Goal: Task Accomplishment & Management: Manage account settings

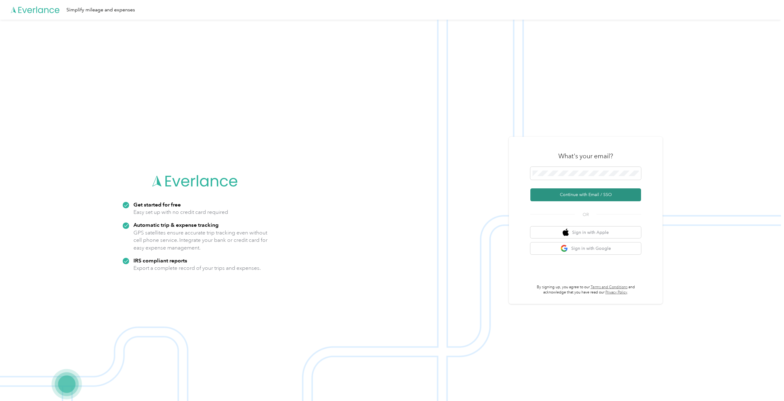
click at [583, 196] on button "Continue with Email / SSO" at bounding box center [585, 195] width 111 height 13
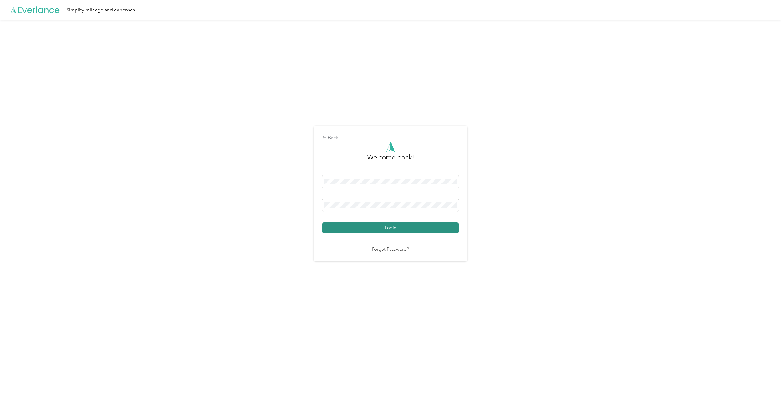
click at [422, 229] on button "Login" at bounding box center [390, 228] width 137 height 11
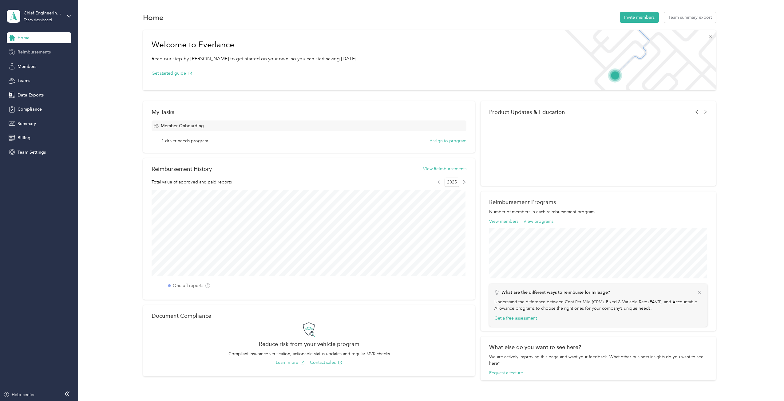
click at [31, 51] on span "Reimbursements" at bounding box center [34, 52] width 33 height 6
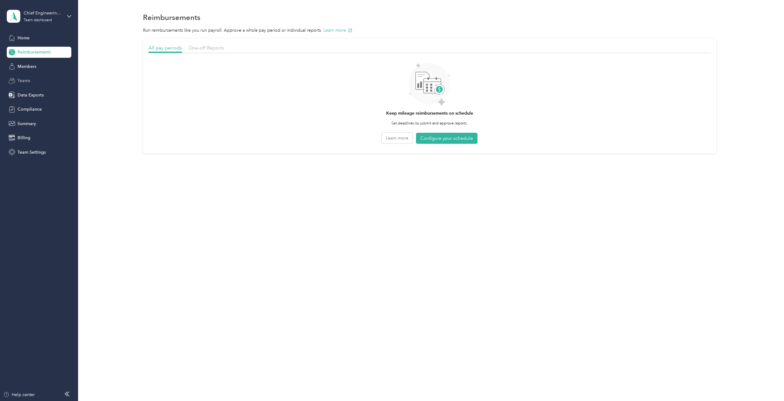
click at [19, 78] on span "Teams" at bounding box center [24, 80] width 13 height 6
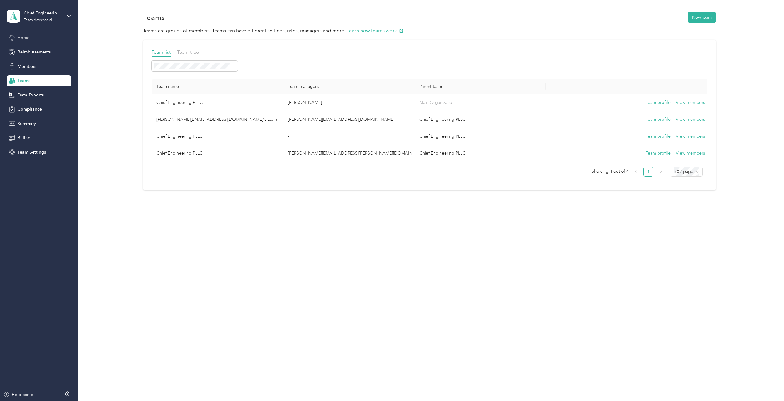
click at [19, 37] on span "Home" at bounding box center [24, 38] width 12 height 6
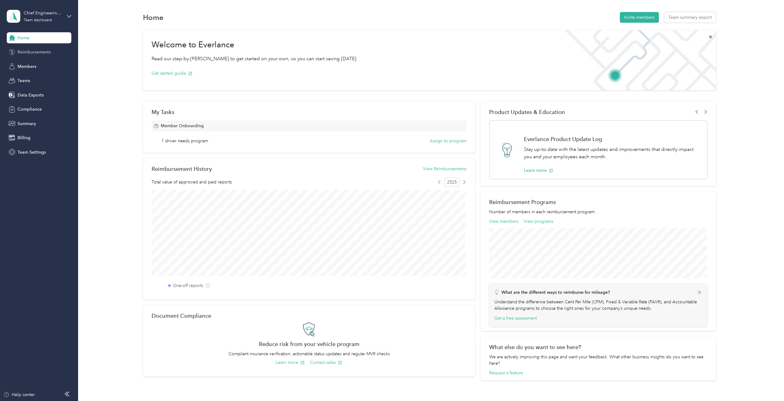
click at [31, 54] on span "Reimbursements" at bounding box center [34, 52] width 33 height 6
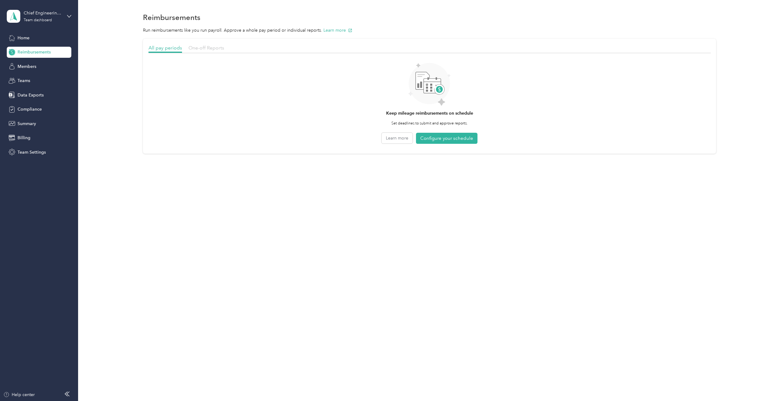
click at [212, 46] on span "One-off Reports" at bounding box center [207, 48] width 36 height 6
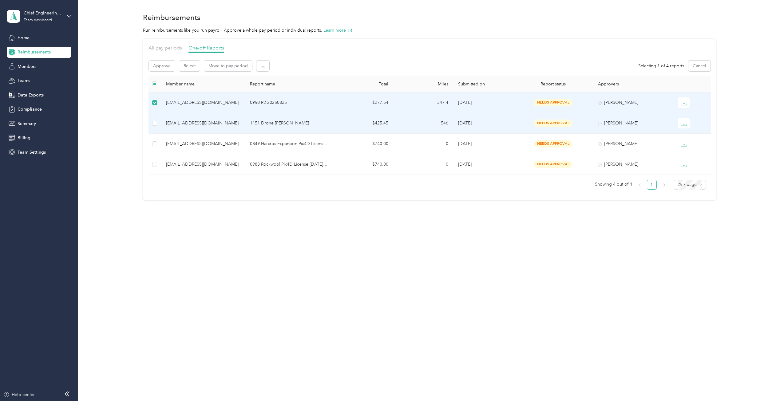
click at [151, 123] on td at bounding box center [155, 123] width 13 height 21
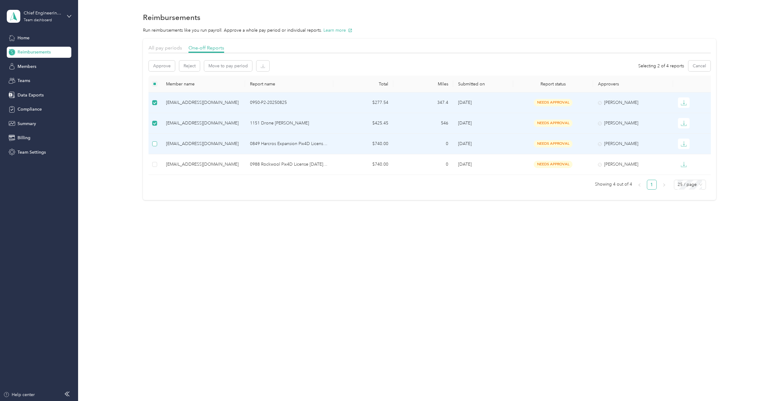
click at [156, 141] on label at bounding box center [154, 144] width 5 height 7
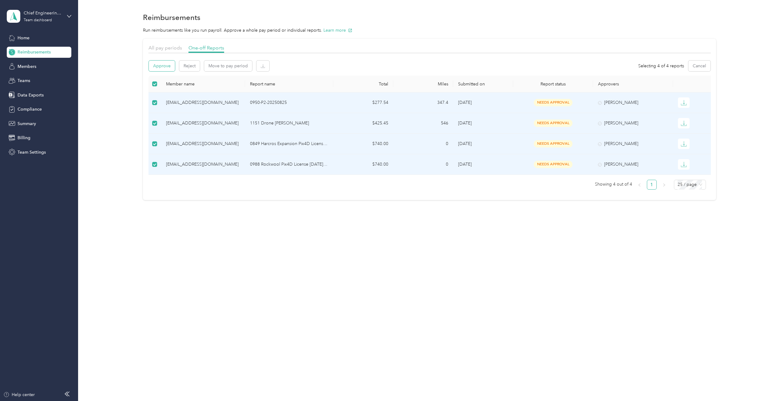
click at [160, 64] on button "Approve" at bounding box center [162, 66] width 26 height 11
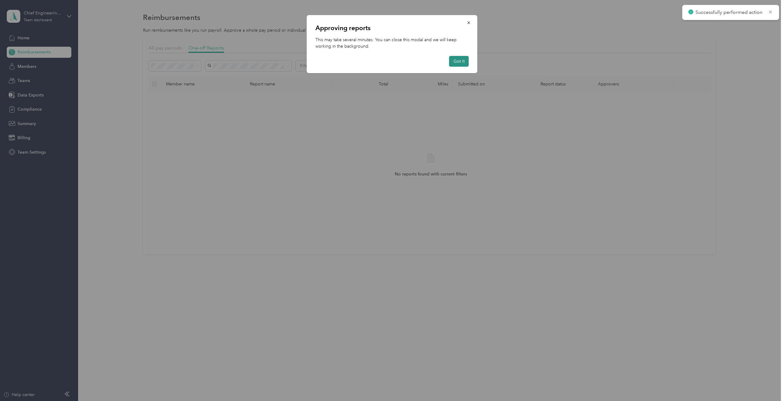
click at [464, 62] on button "Got it" at bounding box center [459, 61] width 20 height 11
